Goal: Task Accomplishment & Management: Manage account settings

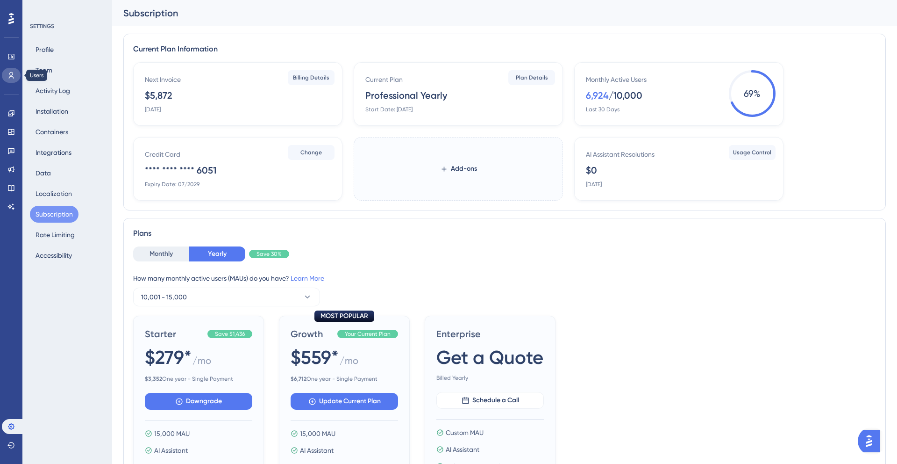
click at [8, 79] on link at bounding box center [11, 75] width 19 height 15
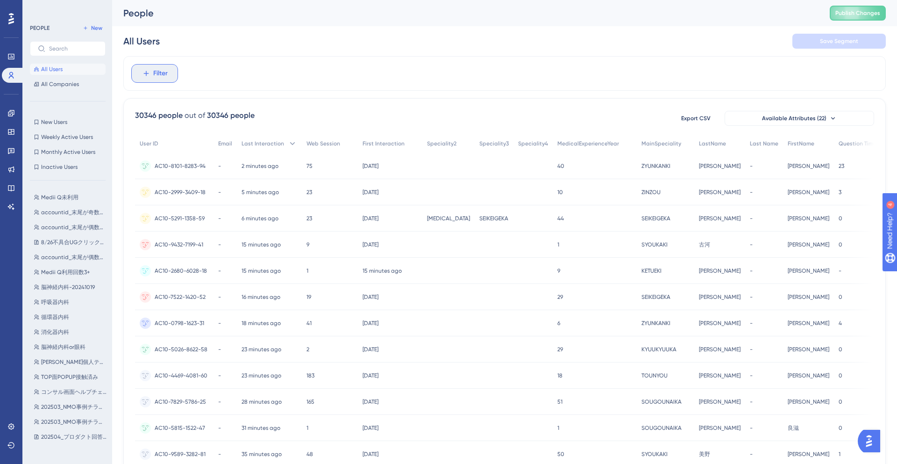
click at [167, 73] on span "Filter" at bounding box center [160, 73] width 14 height 11
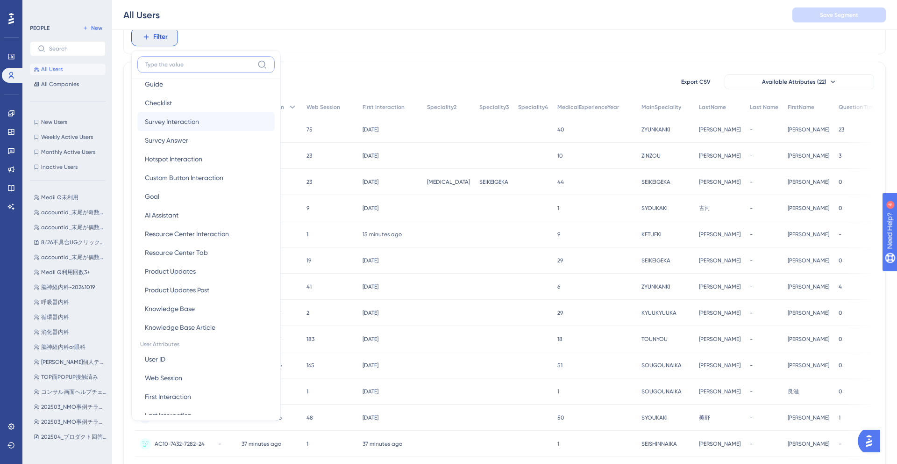
scroll to position [183, 0]
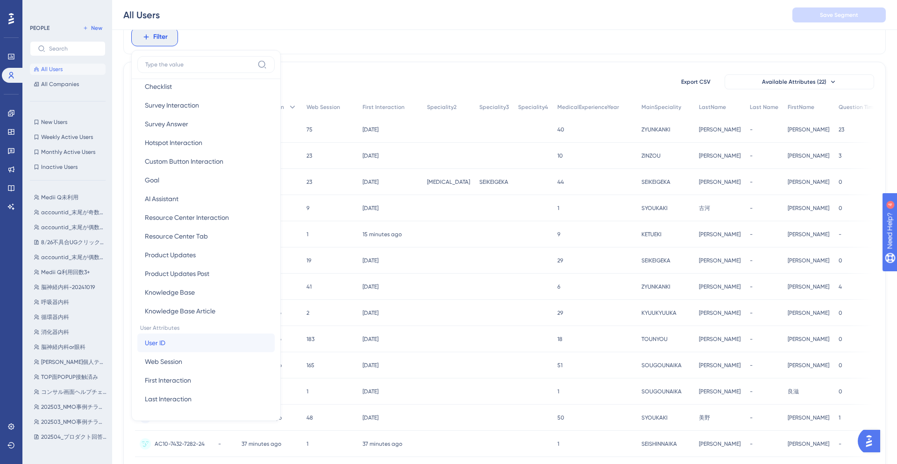
click at [197, 340] on button "User ID User ID" at bounding box center [205, 342] width 137 height 19
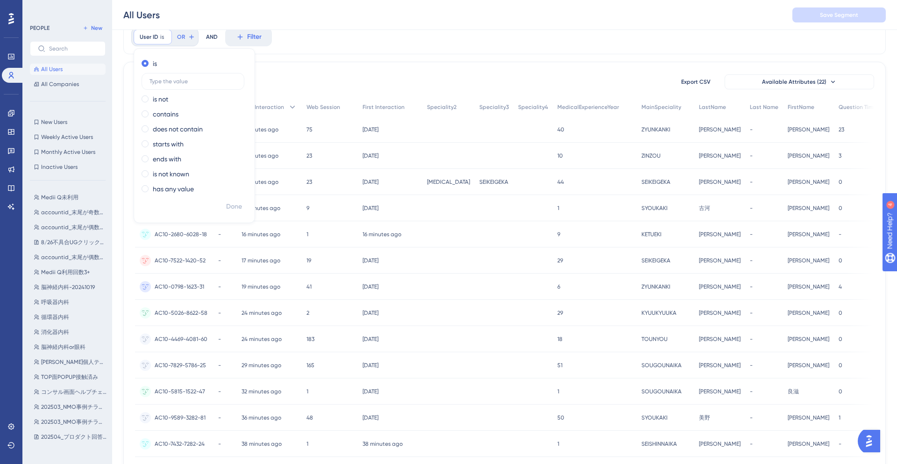
click at [334, 42] on div "User ID is Remove is is not contains does not contain starts with ends with is …" at bounding box center [504, 37] width 763 height 35
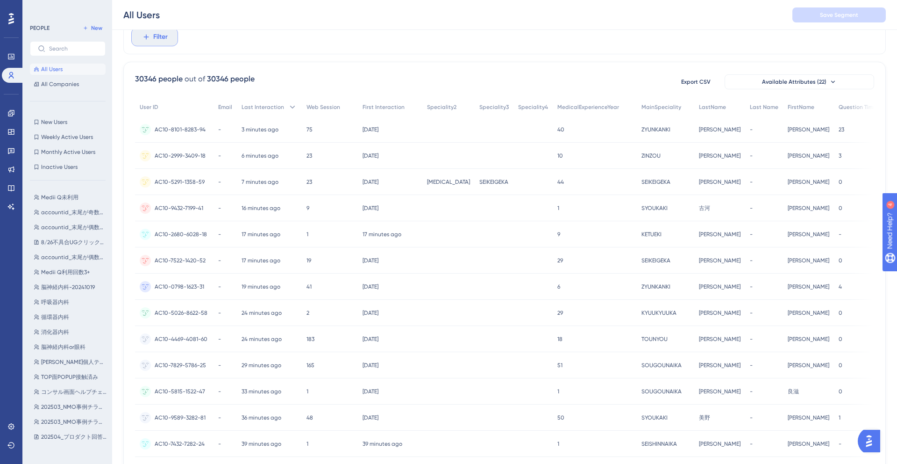
click at [162, 36] on span "Filter" at bounding box center [160, 36] width 14 height 11
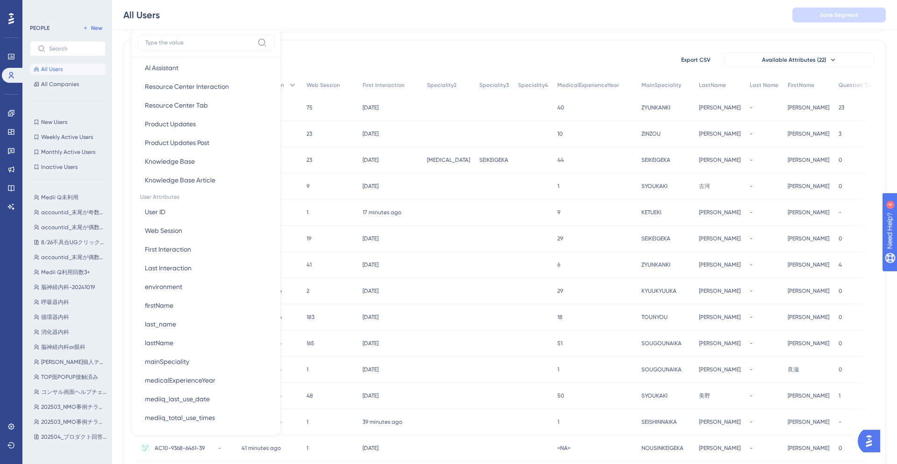
scroll to position [490, 0]
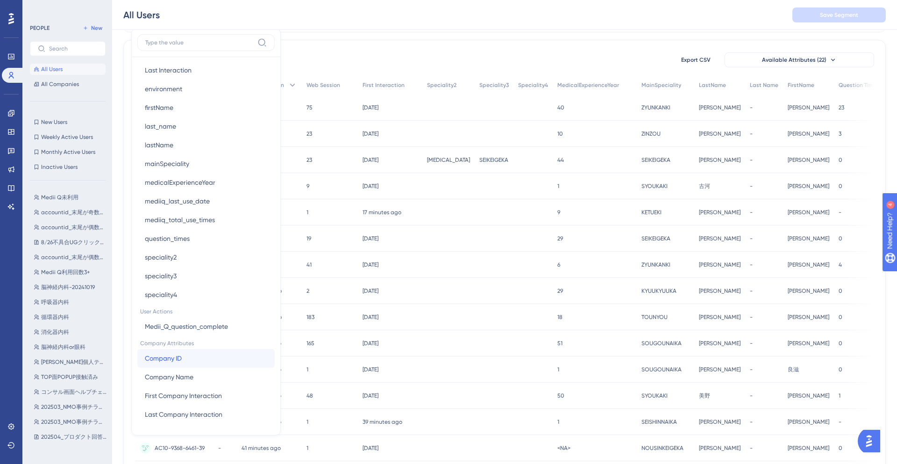
click at [190, 356] on button "Company ID Company ID" at bounding box center [205, 358] width 137 height 19
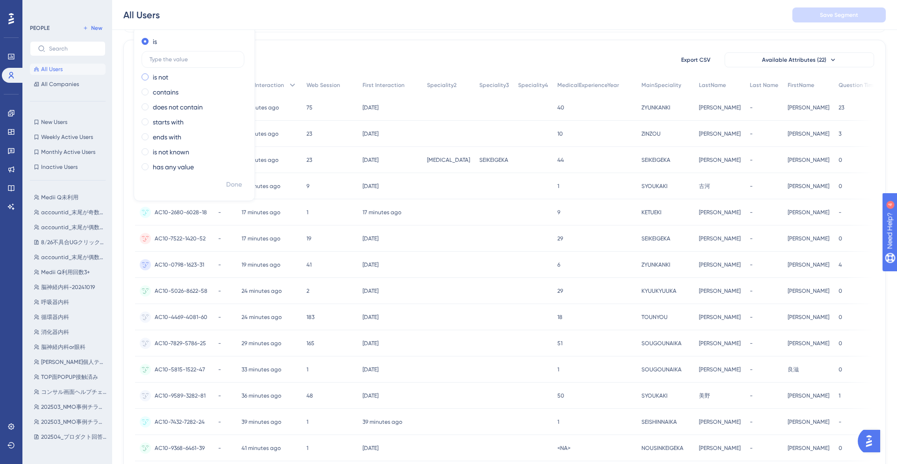
click at [170, 76] on div "is not" at bounding box center [193, 77] width 102 height 11
click at [157, 48] on div "is is not contains does not contain starts with ends with is not known has any …" at bounding box center [194, 105] width 121 height 142
click at [155, 37] on label "is" at bounding box center [155, 41] width 4 height 11
click at [163, 59] on input "text" at bounding box center [193, 59] width 87 height 7
type input "AC10-0553-0300-63"
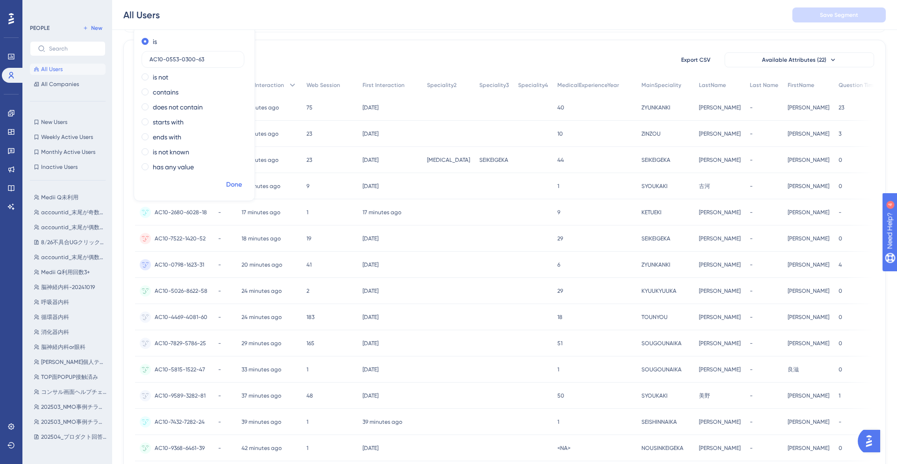
click at [229, 185] on span "Done" at bounding box center [234, 184] width 16 height 11
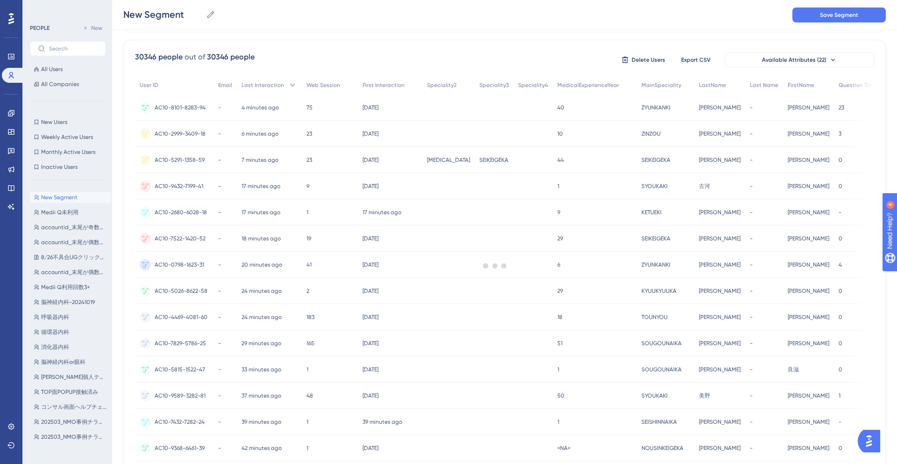
scroll to position [0, 0]
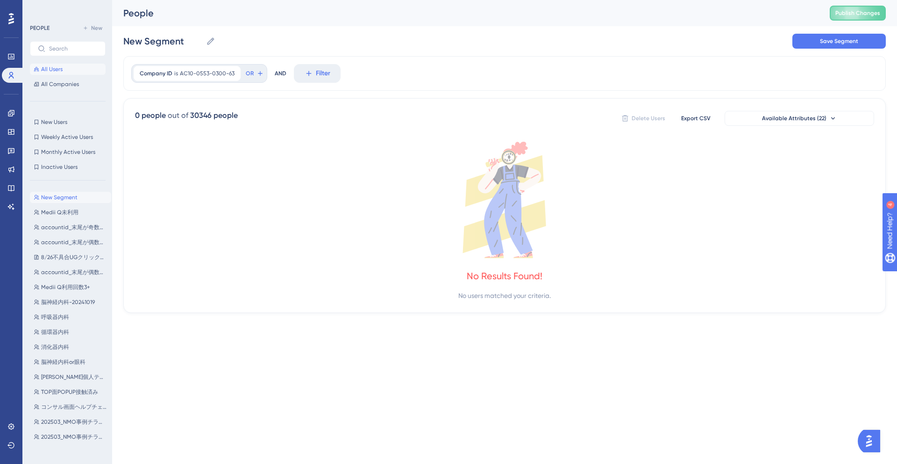
click at [65, 72] on button "All Users" at bounding box center [68, 69] width 76 height 11
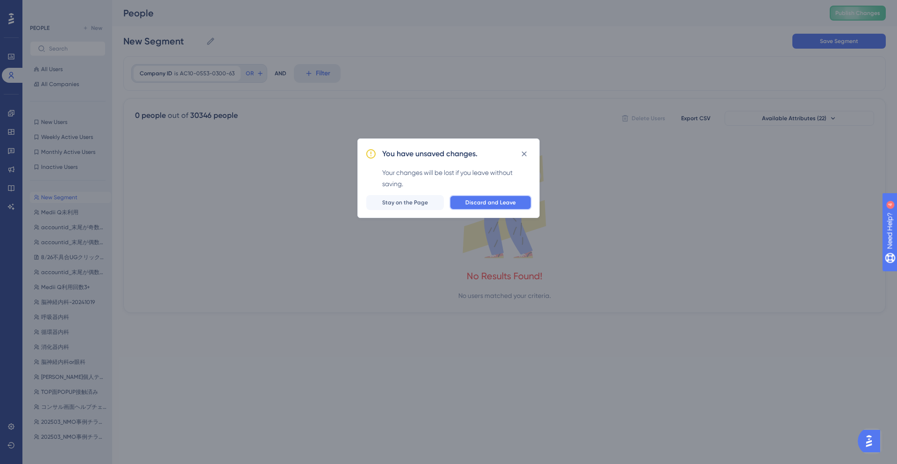
click at [470, 205] on span "Discard and Leave" at bounding box center [491, 202] width 50 height 7
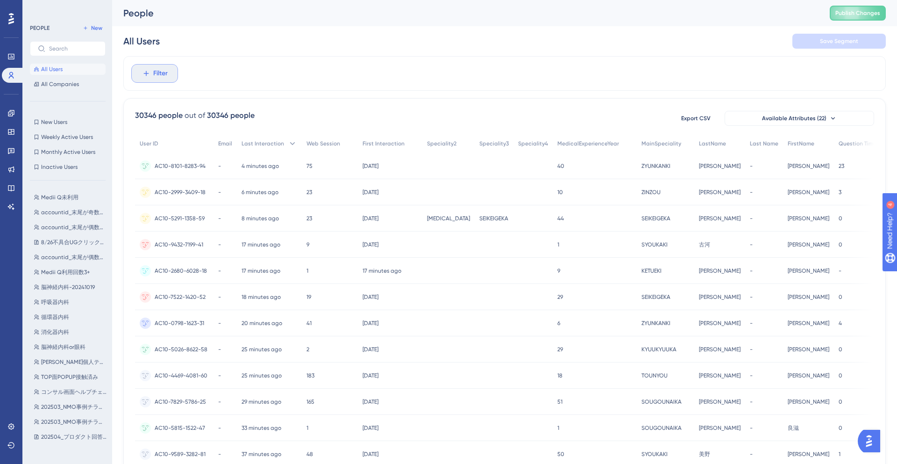
click at [167, 79] on span "Filter" at bounding box center [160, 73] width 14 height 11
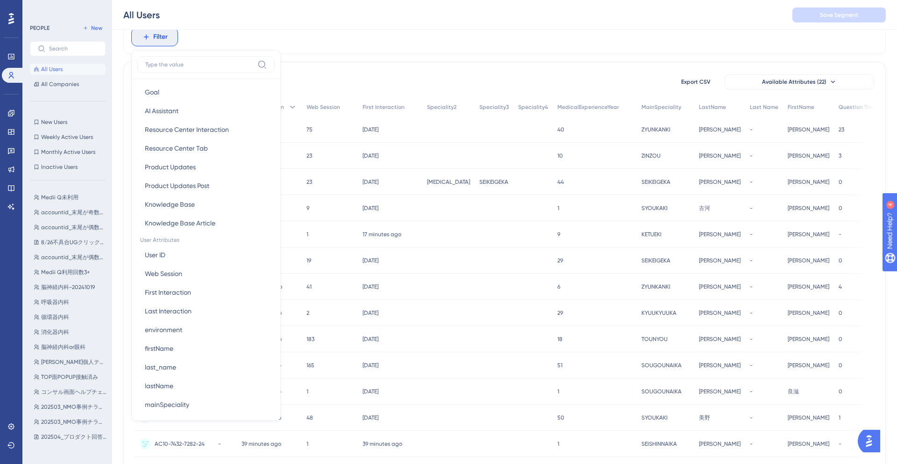
scroll to position [253, 0]
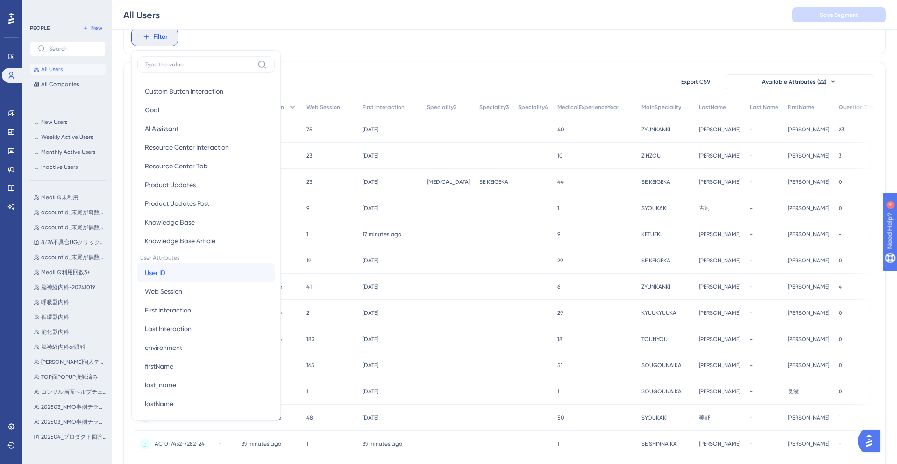
click at [196, 268] on button "User ID User ID" at bounding box center [205, 272] width 137 height 19
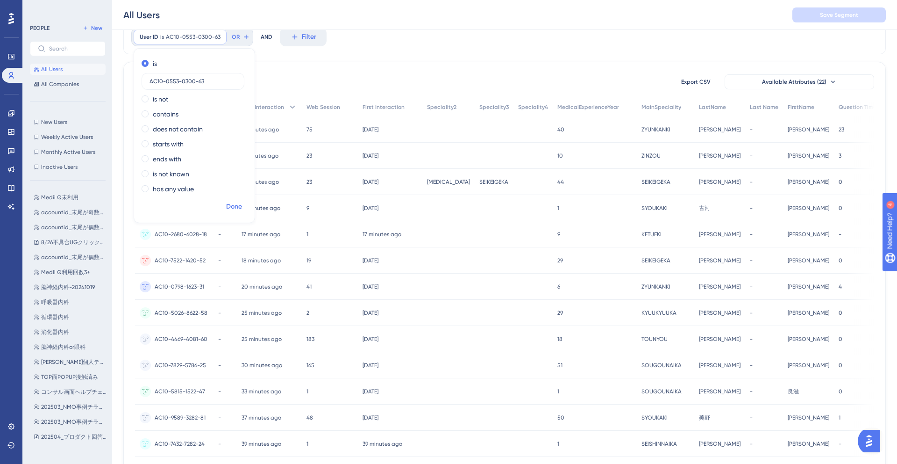
type input "AC10-0553-0300-63"
click at [233, 202] on span "Done" at bounding box center [234, 206] width 16 height 11
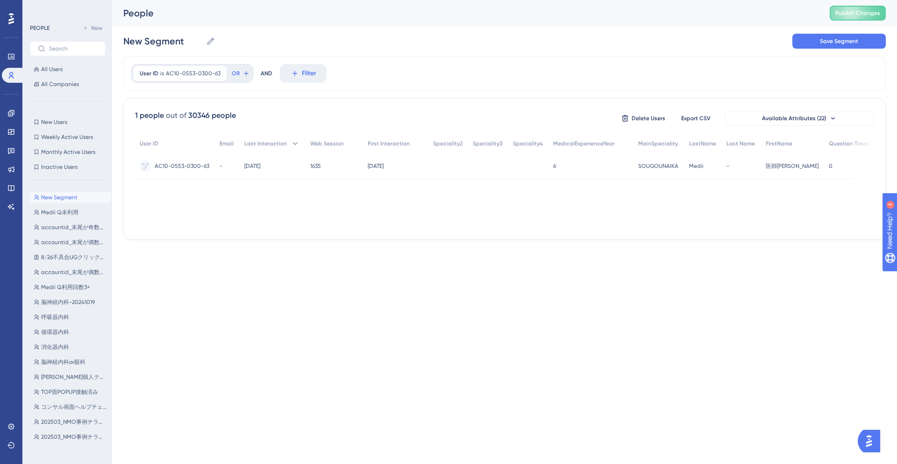
scroll to position [0, 0]
click at [202, 164] on span "AC10-0553-0300-63" at bounding box center [182, 165] width 55 height 7
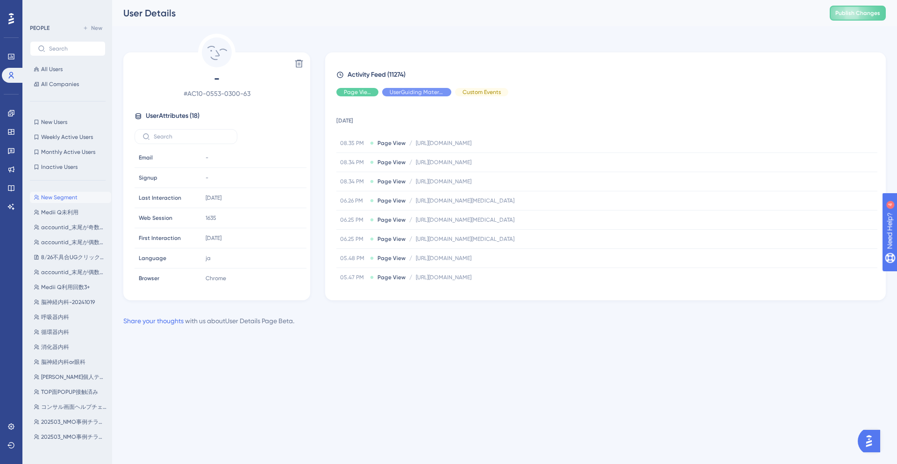
click at [189, 118] on span "User Attributes ( 18 )" at bounding box center [173, 115] width 54 height 11
click at [62, 51] on input "text" at bounding box center [73, 48] width 49 height 7
paste input "mediiq_total_use_times"
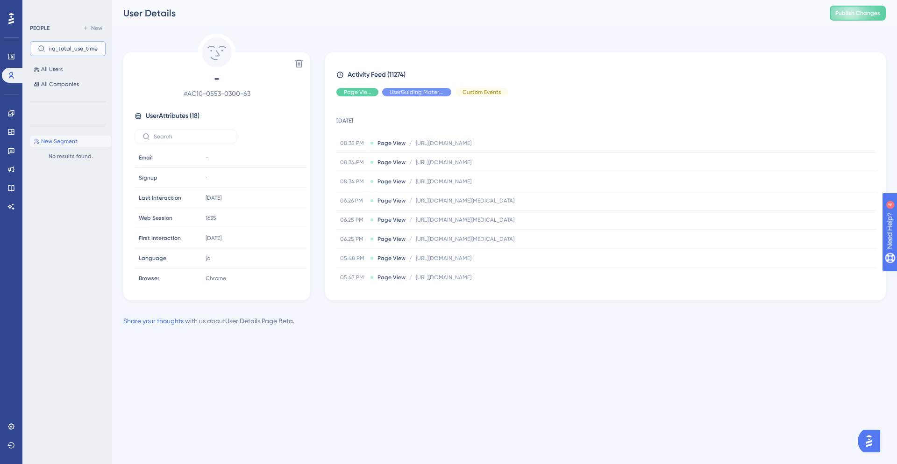
type input "mediiq_total_use_times"
drag, startPoint x: 267, startPoint y: 97, endPoint x: 190, endPoint y: 94, distance: 77.2
click at [190, 94] on span "# AC10-0553-0300-63" at bounding box center [217, 93] width 165 height 11
copy span "AC10-0553-0300-63"
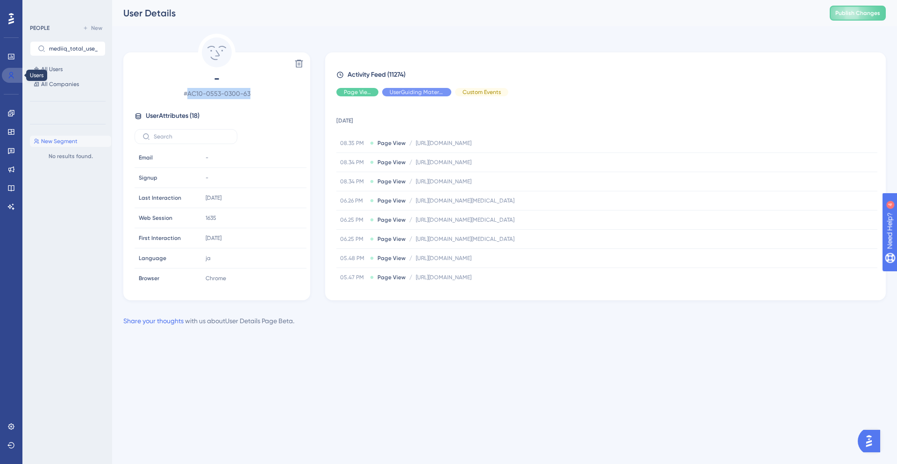
click at [11, 79] on icon at bounding box center [10, 75] width 7 height 7
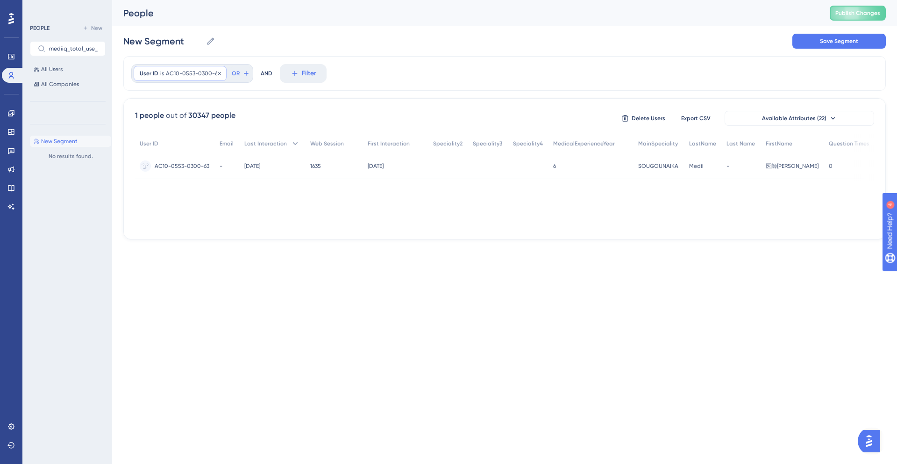
click at [221, 74] on div "User ID is AC10-0553-0300-63 AC10-0553-0300-63 Remove" at bounding box center [180, 73] width 93 height 15
click at [220, 73] on icon at bounding box center [220, 74] width 6 height 6
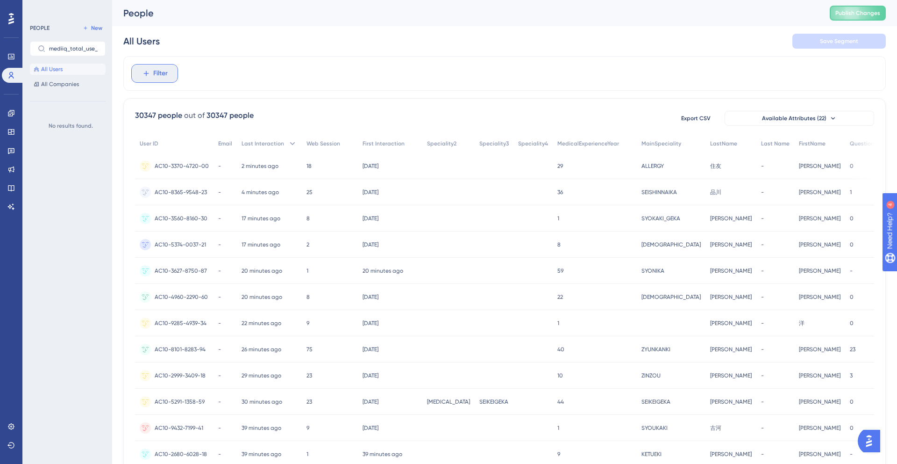
click at [170, 72] on button "Filter" at bounding box center [154, 73] width 47 height 19
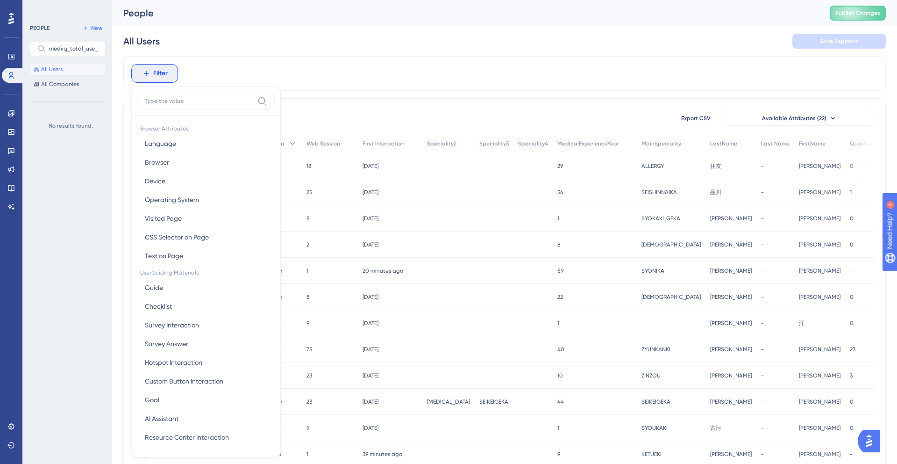
scroll to position [40, 0]
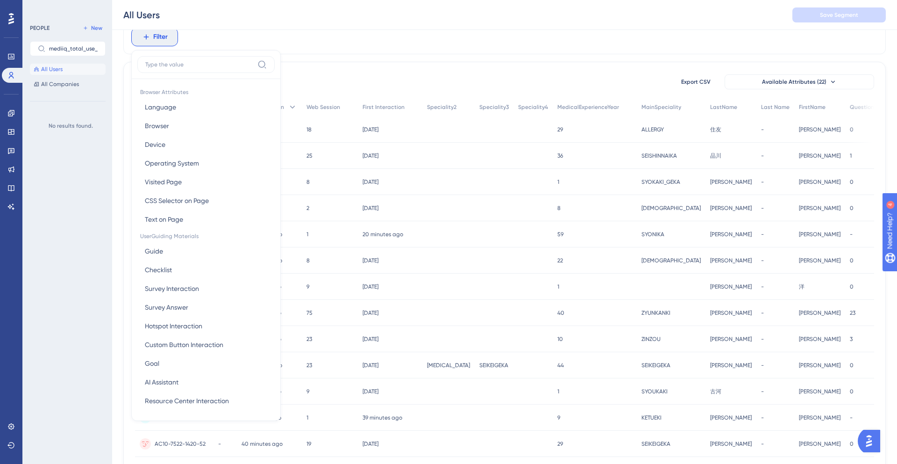
click at [326, 59] on div "Filter Browser Attributes Language Language Browser Browser Device Device Opera…" at bounding box center [504, 351] width 763 height 662
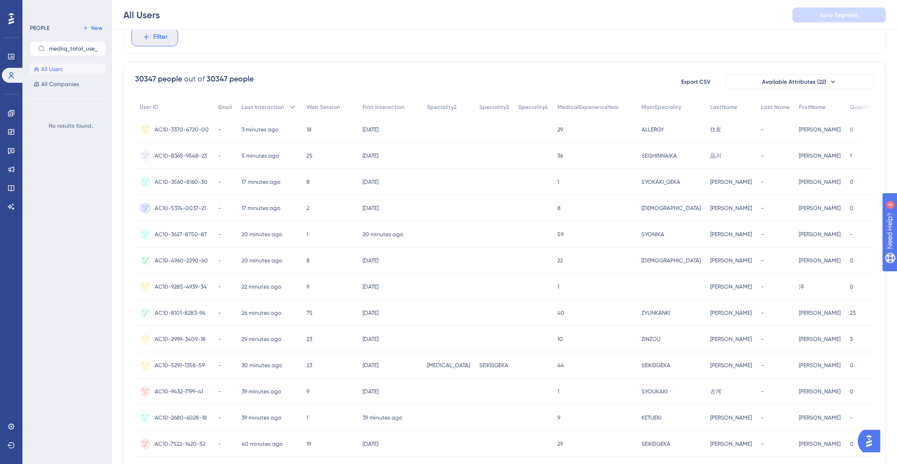
click at [165, 38] on span "Filter" at bounding box center [160, 36] width 14 height 11
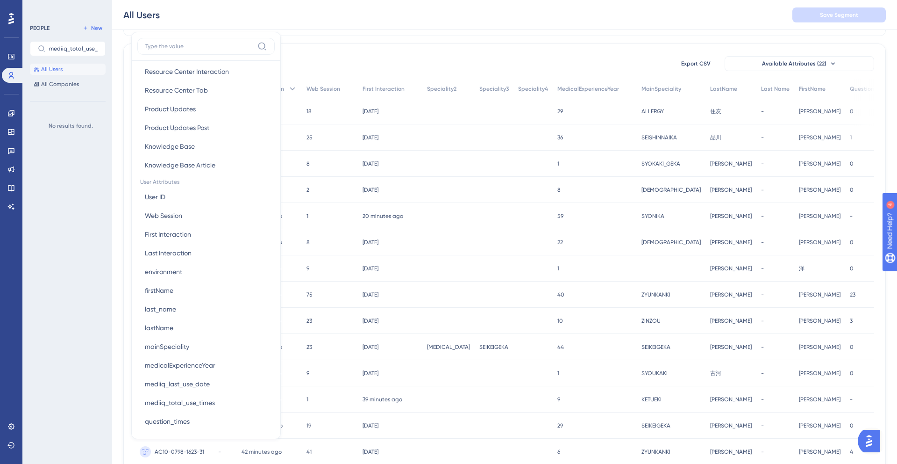
scroll to position [490, 0]
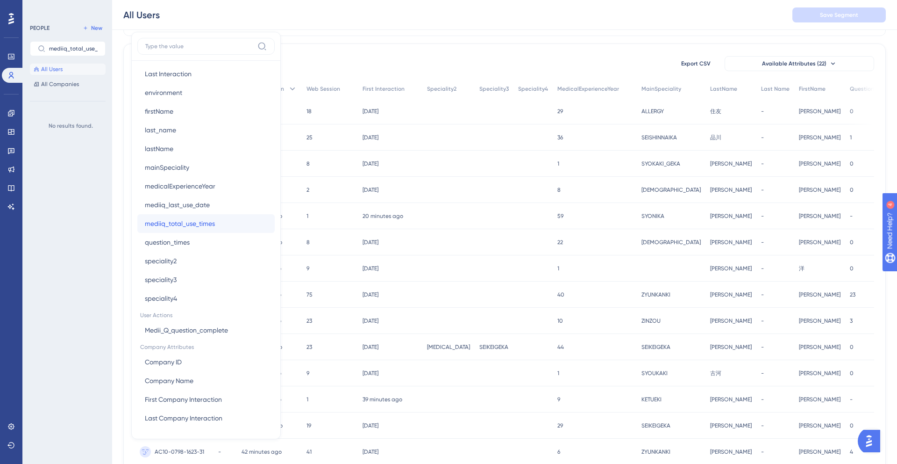
click at [210, 224] on span "mediiq_total_use_times" at bounding box center [180, 223] width 70 height 11
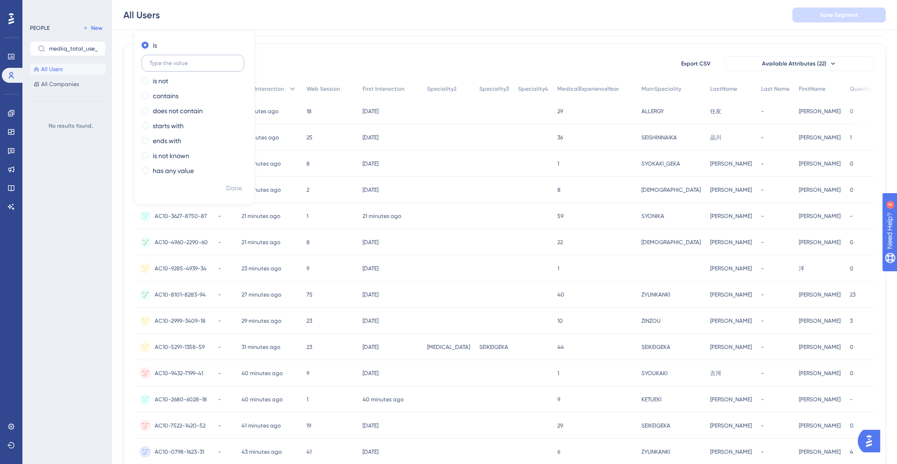
click at [190, 63] on input "text" at bounding box center [193, 63] width 87 height 7
type input "0"
click at [236, 190] on span "Done" at bounding box center [234, 188] width 16 height 11
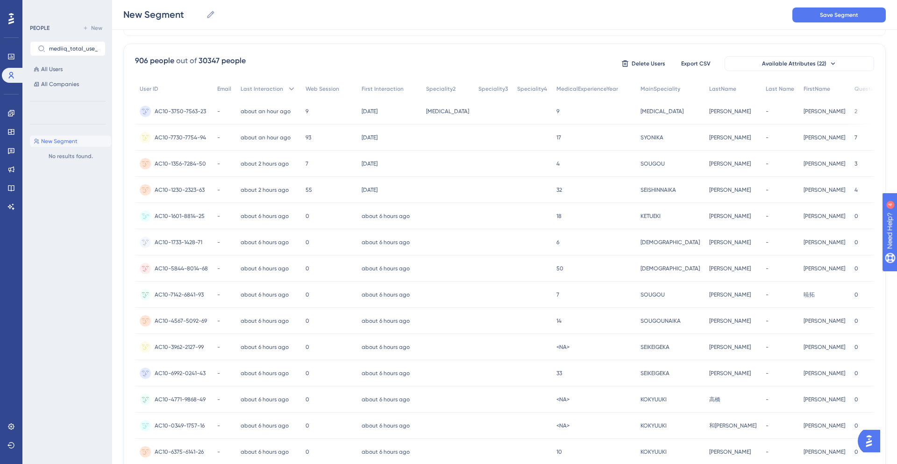
scroll to position [59, 0]
click at [8, 426] on icon at bounding box center [11, 426] width 6 height 6
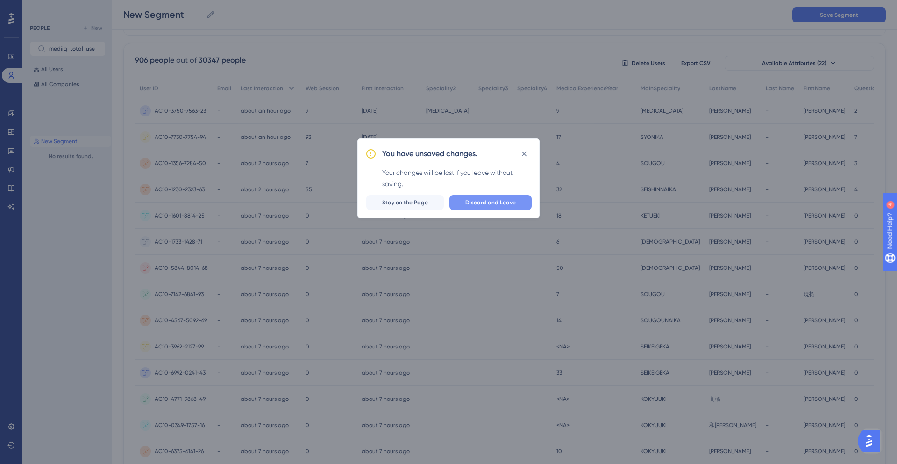
click at [488, 202] on span "Discard and Leave" at bounding box center [491, 202] width 50 height 7
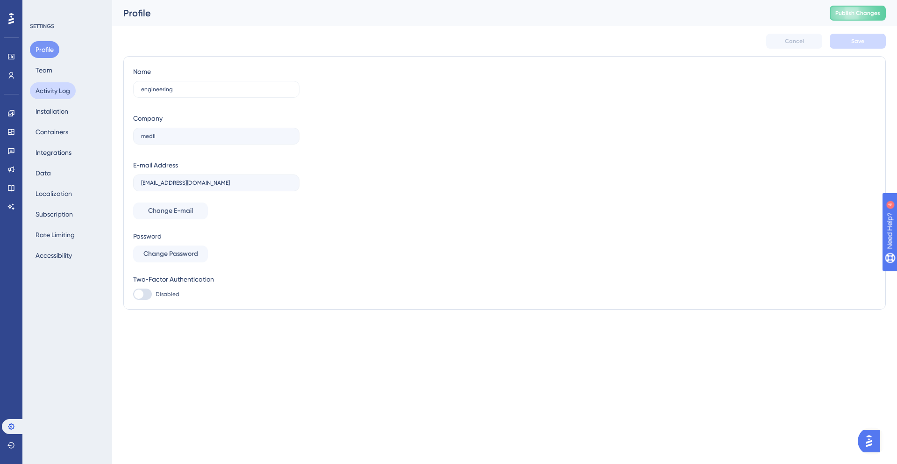
click at [63, 93] on button "Activity Log" at bounding box center [53, 90] width 46 height 17
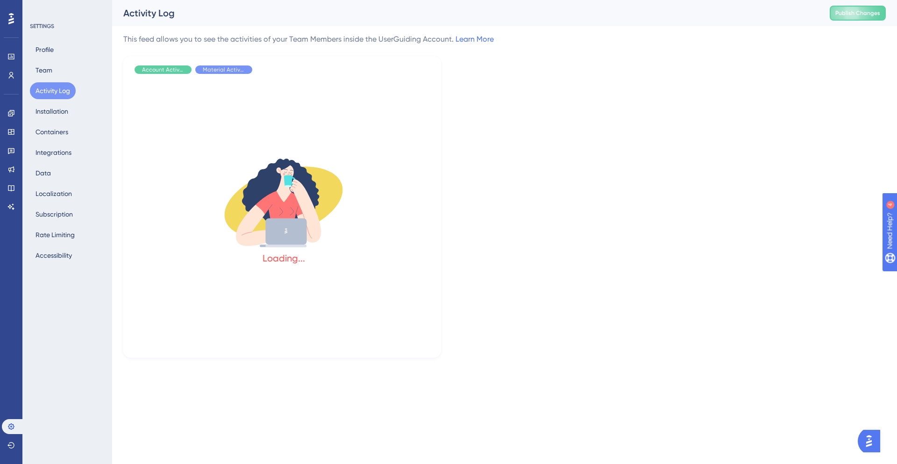
click at [62, 68] on div "Profile Team Activity Log Installation Containers Integrations Data Localizatio…" at bounding box center [68, 152] width 76 height 222
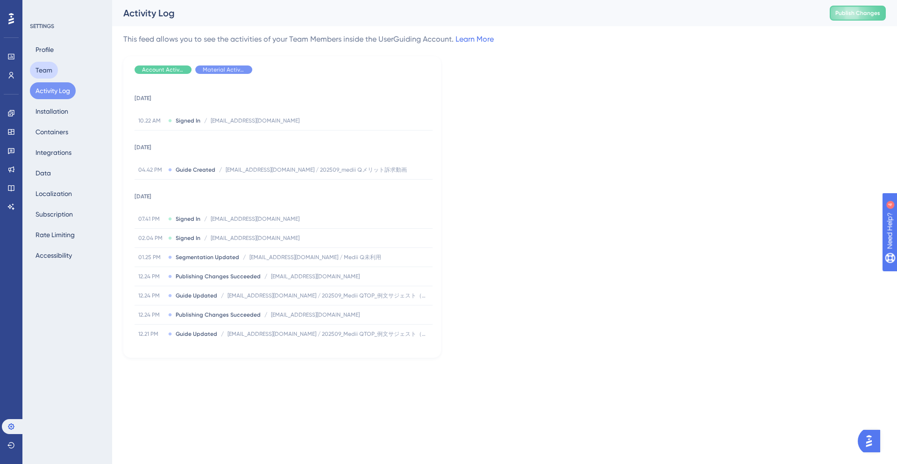
click at [50, 70] on button "Team" at bounding box center [44, 70] width 28 height 17
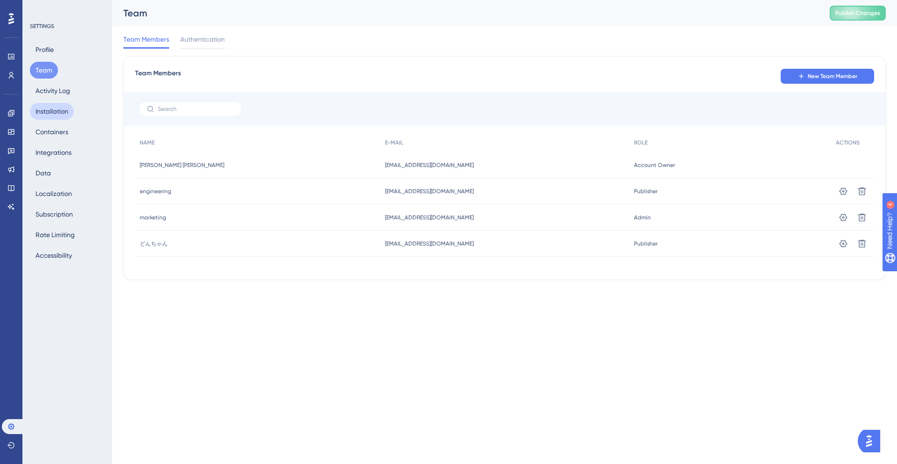
click at [54, 103] on button "Installation" at bounding box center [52, 111] width 44 height 17
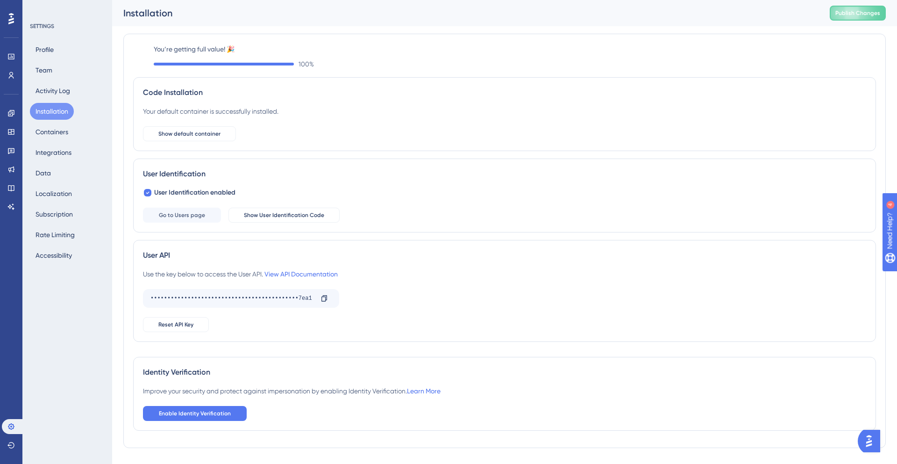
click at [54, 119] on button "Installation" at bounding box center [52, 111] width 44 height 17
click at [53, 132] on button "Containers" at bounding box center [52, 131] width 44 height 17
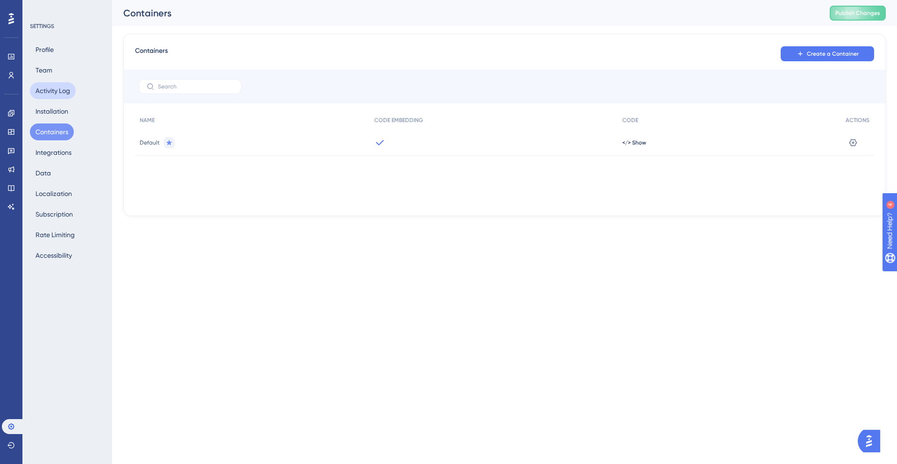
click at [59, 89] on button "Activity Log" at bounding box center [53, 90] width 46 height 17
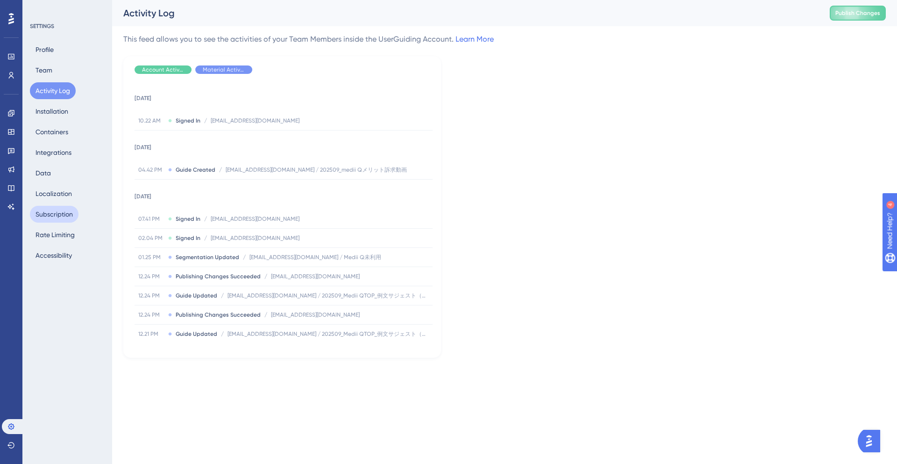
click at [61, 214] on button "Subscription" at bounding box center [54, 214] width 49 height 17
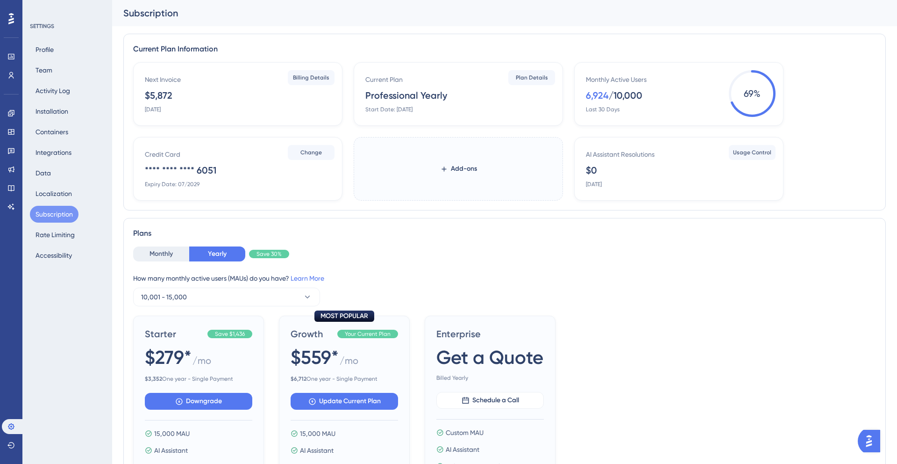
click at [608, 248] on div "Monthly Yearly Save 30%" at bounding box center [504, 253] width 743 height 15
click at [614, 94] on div "/ 10,000" at bounding box center [626, 95] width 34 height 13
click at [602, 94] on div "6,924" at bounding box center [597, 95] width 23 height 13
click at [600, 97] on div "6,924" at bounding box center [597, 95] width 23 height 13
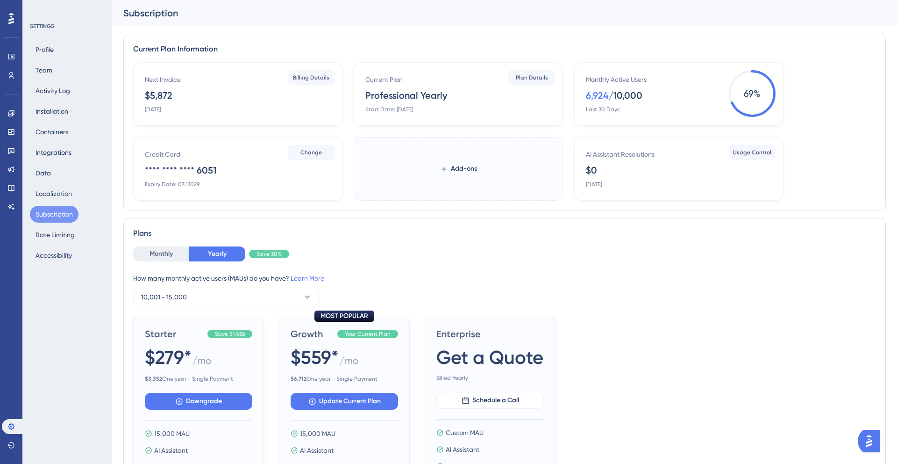
click at [773, 77] on span "69 %" at bounding box center [752, 93] width 47 height 47
click at [759, 82] on span "69 %" at bounding box center [752, 93] width 47 height 47
click at [558, 280] on div "How many monthly active users ([PERSON_NAME]) do you have? Learn More" at bounding box center [504, 278] width 743 height 11
click at [781, 97] on div "Monthly Active Users 6,924 / 10,000 Last 30 Days 69 %" at bounding box center [678, 94] width 209 height 64
click at [638, 130] on div "Next Invoice $5,872 [DATE] Billing Details Current Plan Professional Yearly Sta…" at bounding box center [504, 131] width 743 height 138
